Goal: Contribute content: Add original content to the website for others to see

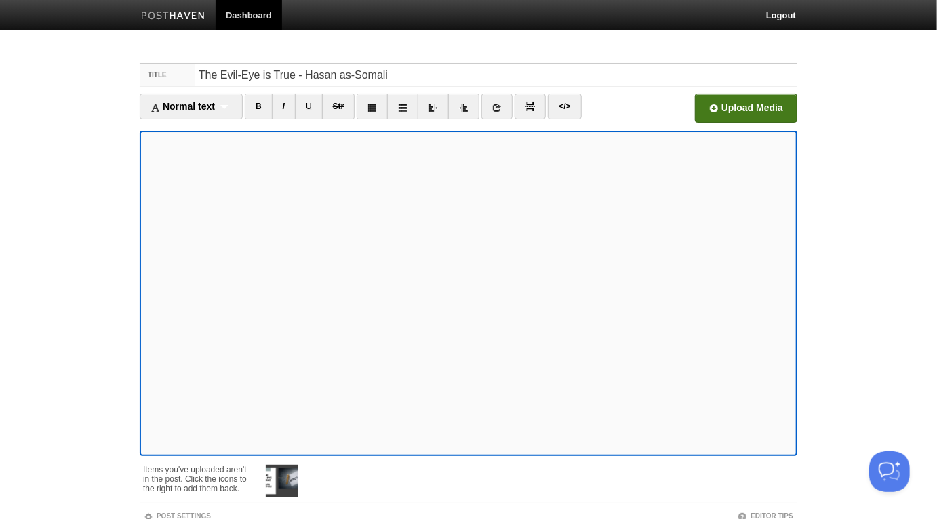
click at [751, 112] on input "file" at bounding box center [337, 111] width 1026 height 69
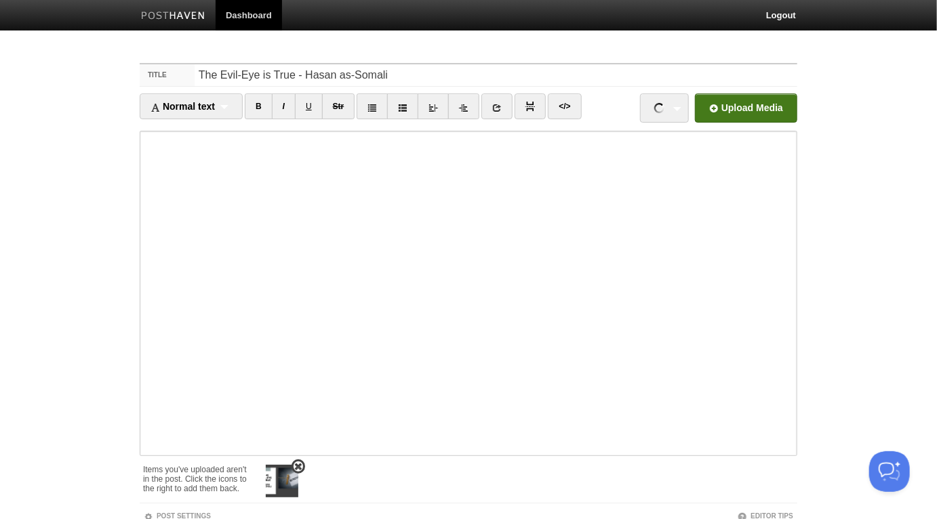
click at [299, 462] on span at bounding box center [297, 466] width 9 height 9
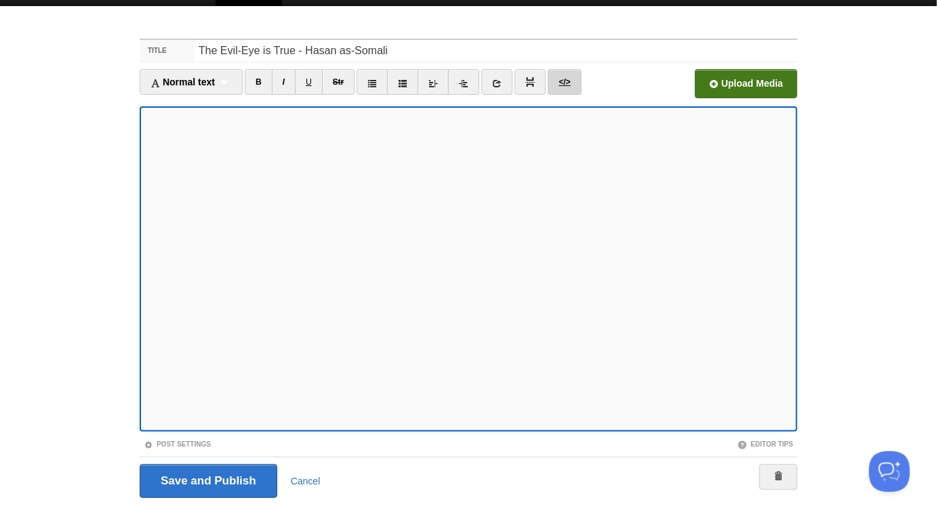
scroll to position [53, 0]
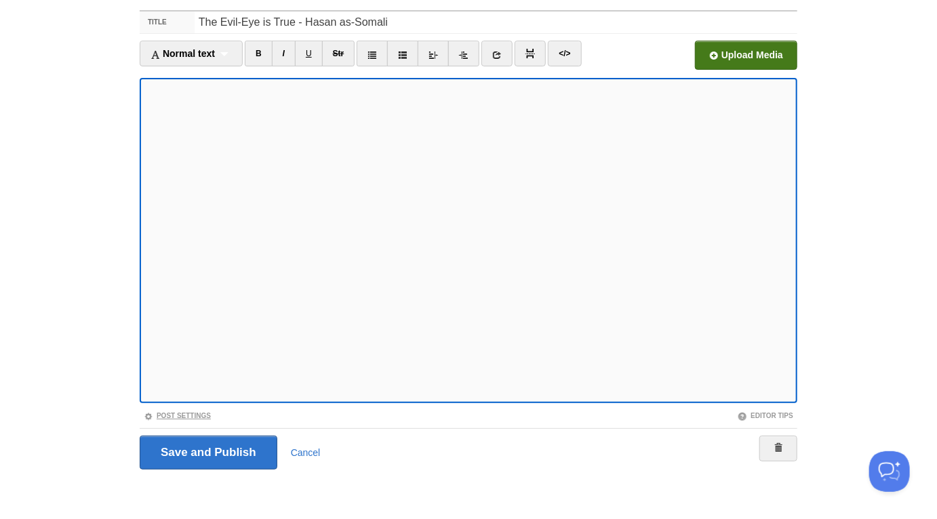
click at [205, 415] on link "Post Settings" at bounding box center [177, 415] width 67 height 7
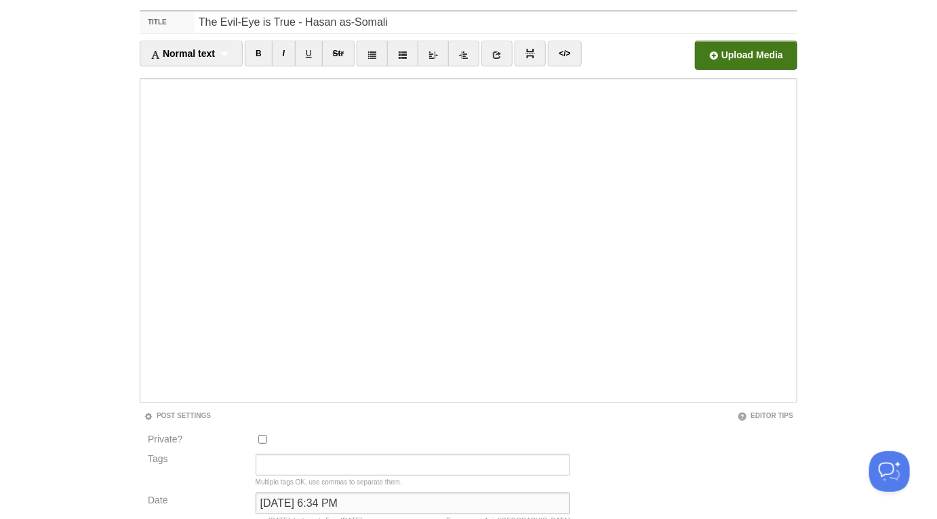
click at [367, 498] on input "[DATE] 6:34 PM" at bounding box center [413, 504] width 314 height 22
type input "now"
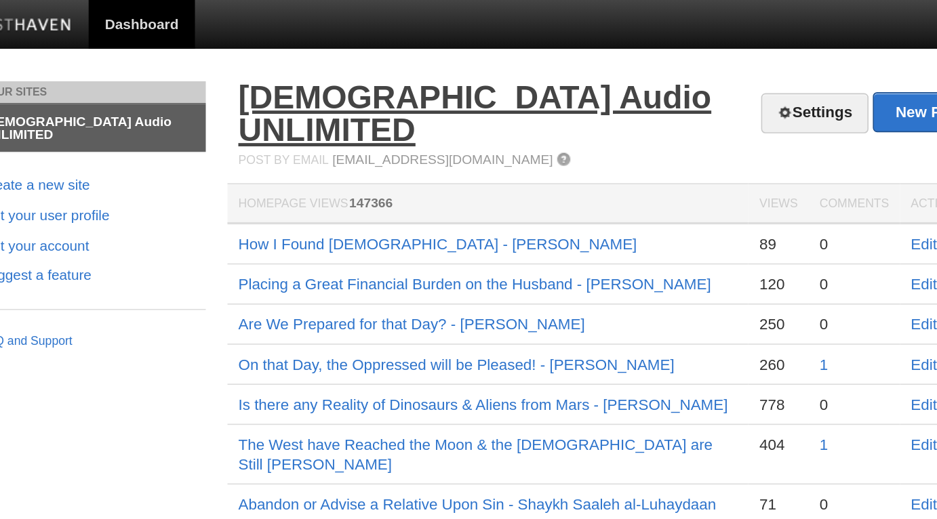
click at [404, 70] on link "[DEMOGRAPHIC_DATA] Audio UNLIMITED" at bounding box center [457, 70] width 296 height 43
